Goal: Information Seeking & Learning: Learn about a topic

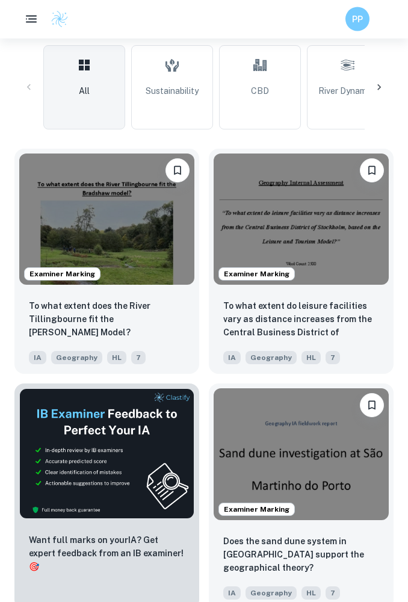
scroll to position [365, 0]
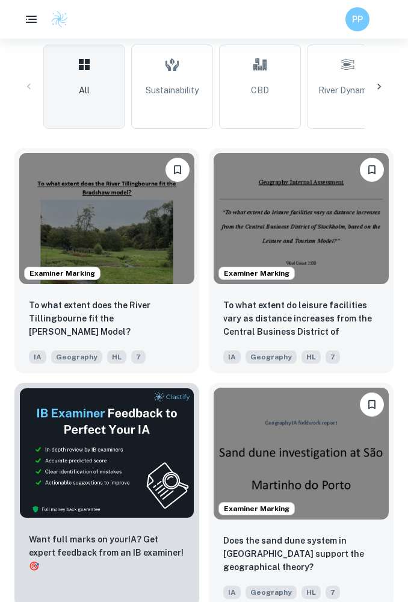
click at [285, 187] on img at bounding box center [301, 218] width 175 height 131
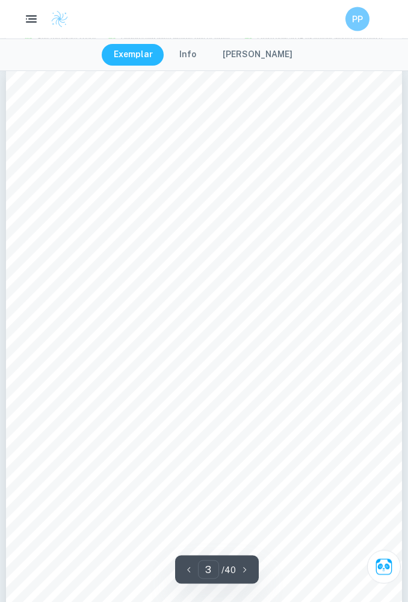
scroll to position [1274, 0]
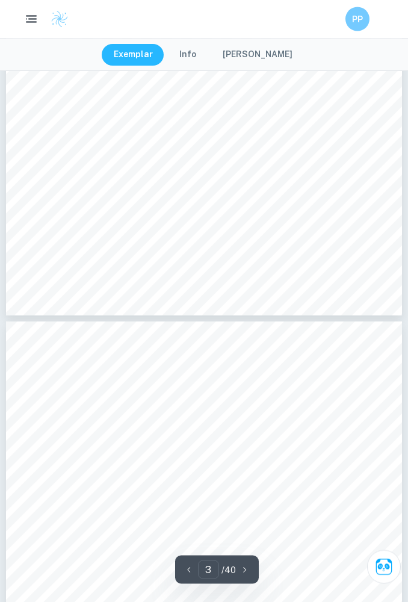
type input "4"
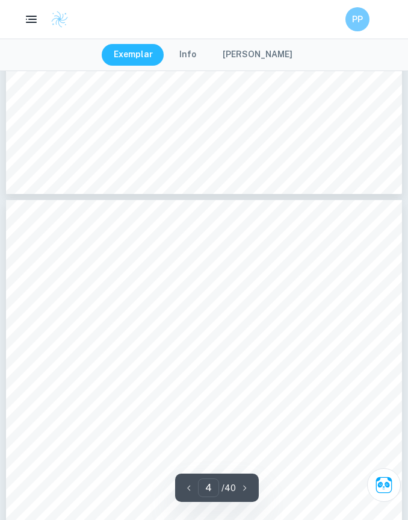
scroll to position [1707, 0]
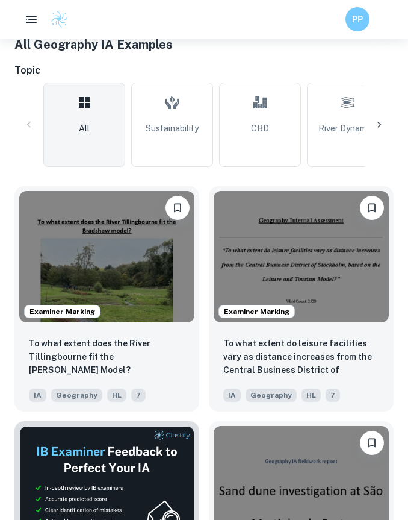
scroll to position [319, 0]
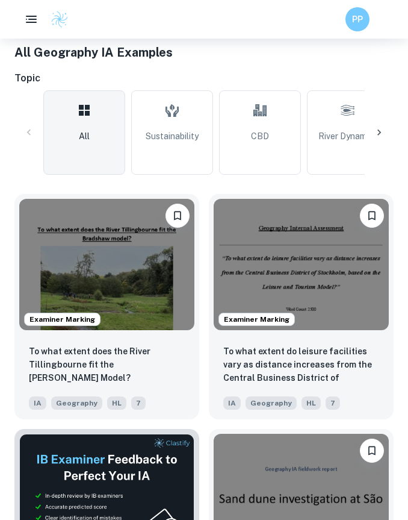
click at [126, 258] on img at bounding box center [106, 264] width 175 height 131
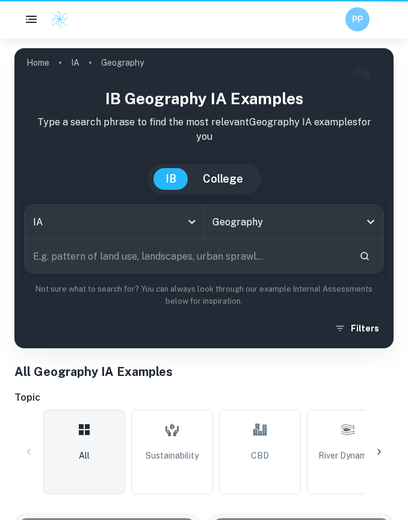
scroll to position [319, 0]
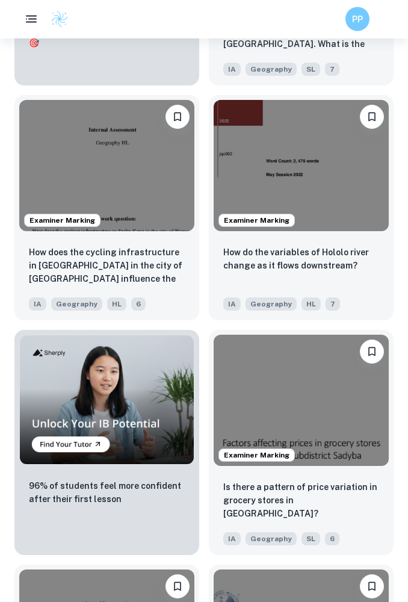
scroll to position [2768, 0]
click at [154, 188] on img at bounding box center [106, 165] width 175 height 131
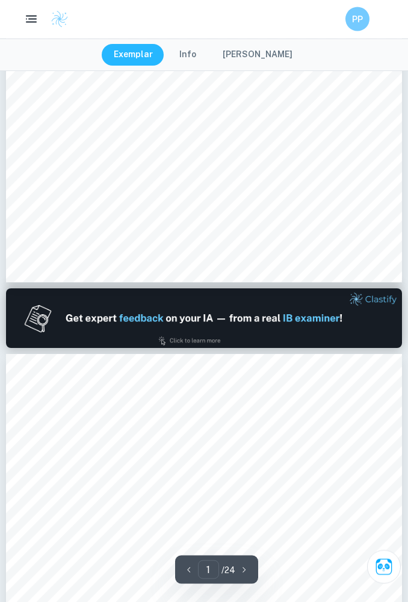
scroll to position [361, 0]
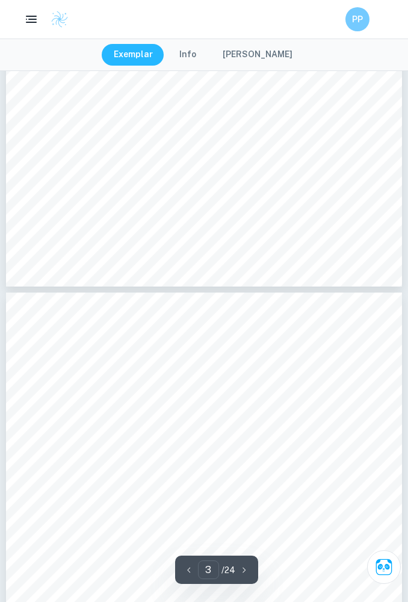
type input "4"
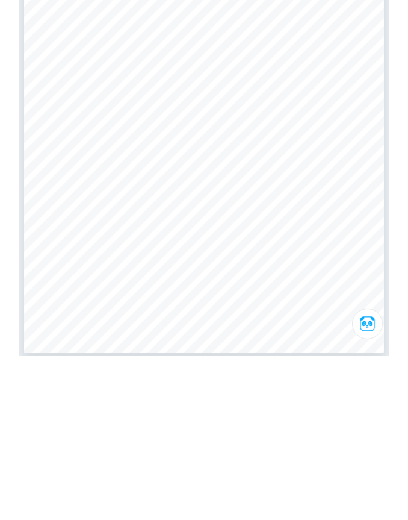
scroll to position [2117, 0]
